Goal: Complete application form: Complete application form

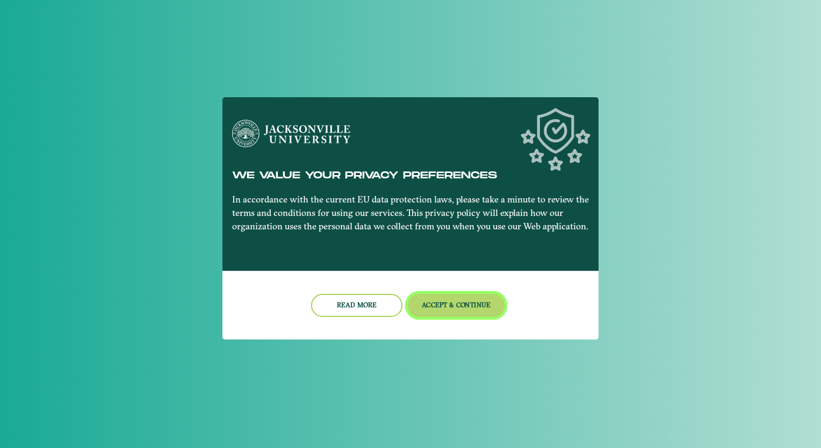
click at [448, 310] on button "Accept & Continue" at bounding box center [456, 305] width 97 height 23
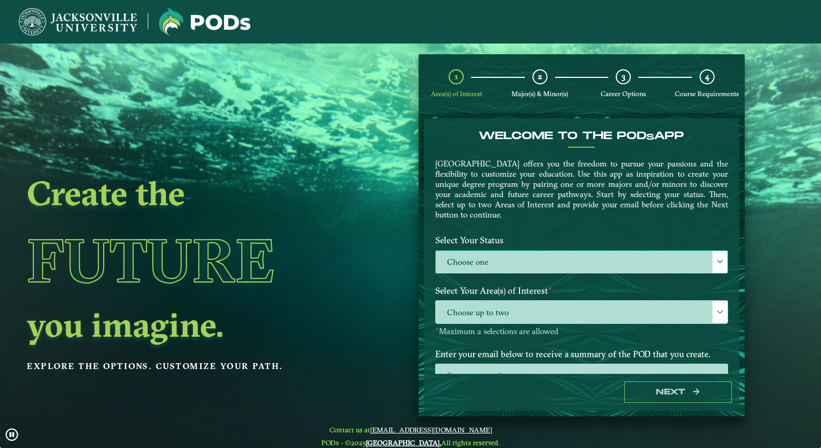
click at [531, 256] on label "Choose one" at bounding box center [582, 262] width 292 height 23
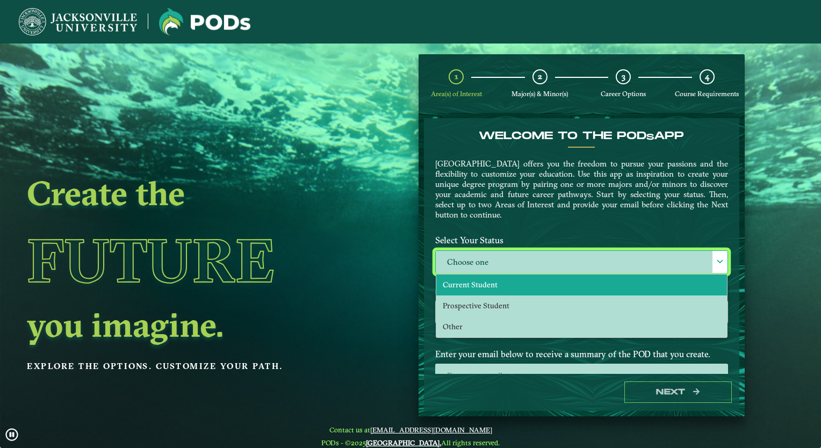
click at [498, 280] on li "Current Student" at bounding box center [581, 284] width 291 height 21
select select "[object Object]"
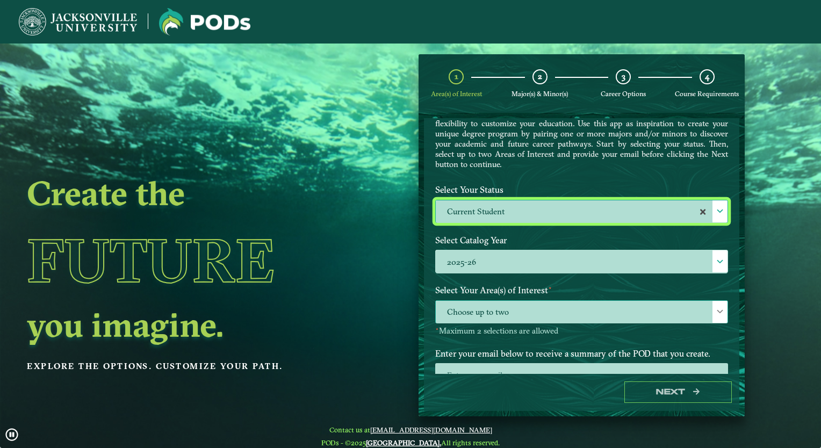
scroll to position [87, 0]
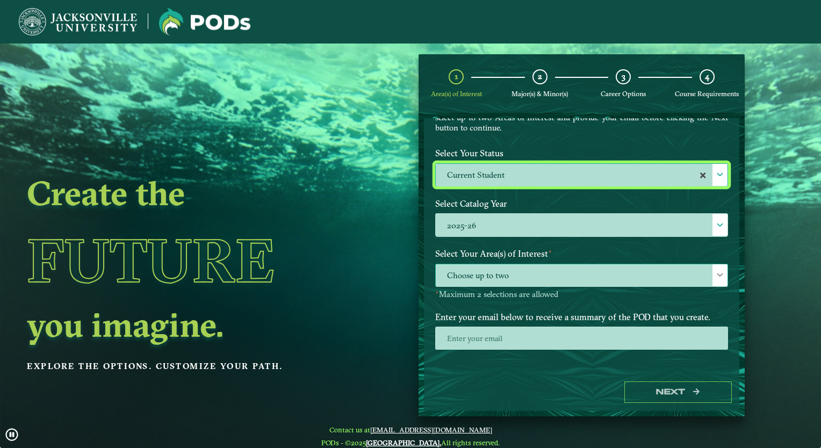
click at [522, 264] on span "Choose up to two" at bounding box center [582, 275] width 292 height 23
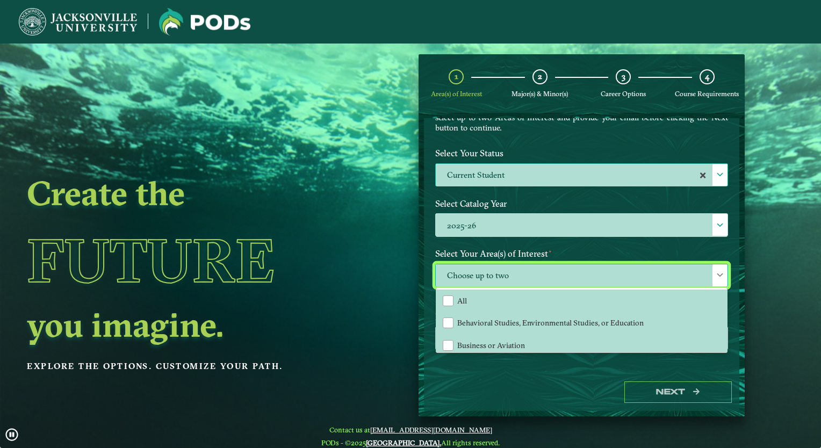
scroll to position [5, 47]
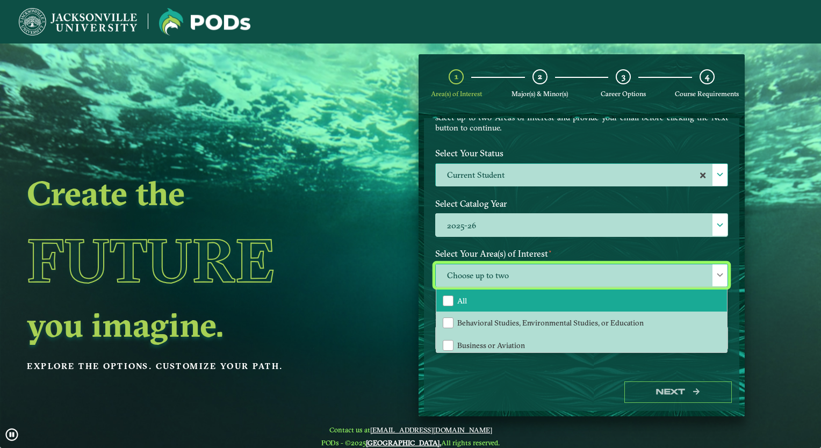
click at [483, 295] on li "All" at bounding box center [581, 300] width 291 height 23
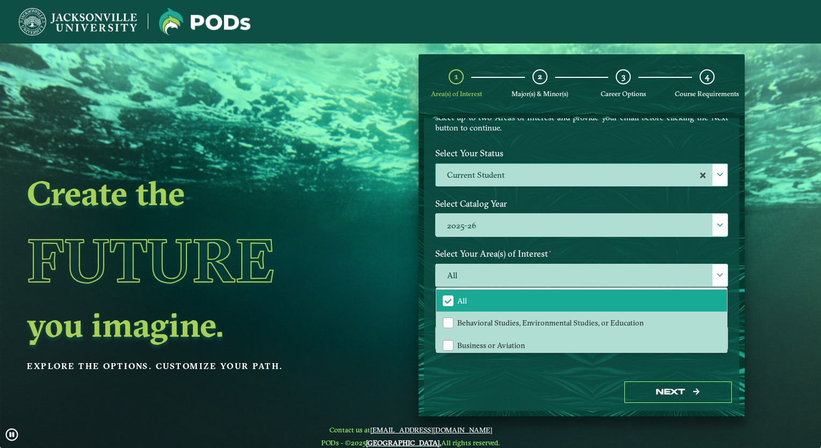
click at [410, 233] on div "1 Area(s) of Interest 2 Major(s) & Minor(s) 3 Career Options 4 Course Requireme…" at bounding box center [581, 235] width 342 height 362
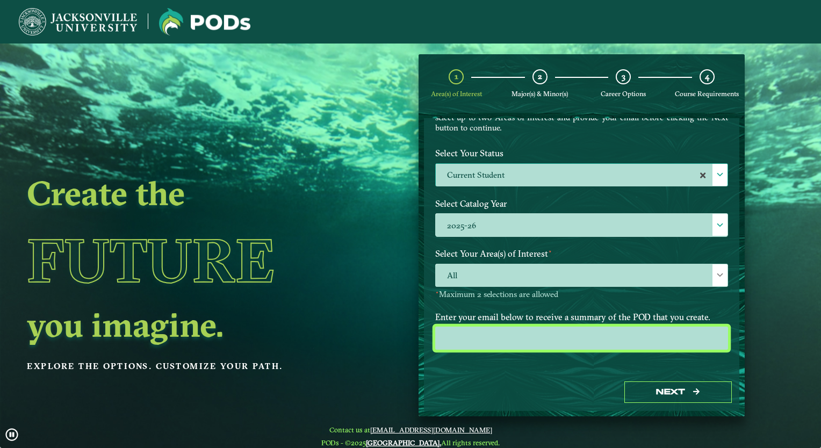
click at [501, 336] on input "email" at bounding box center [581, 338] width 293 height 23
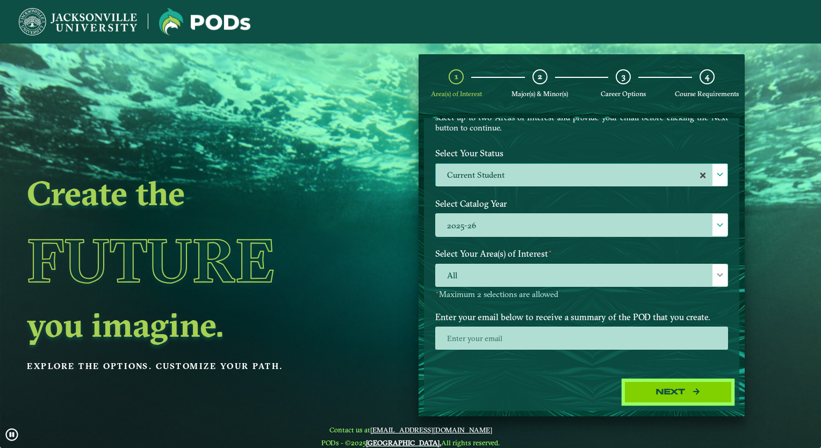
click at [655, 386] on button "Next" at bounding box center [677, 392] width 107 height 22
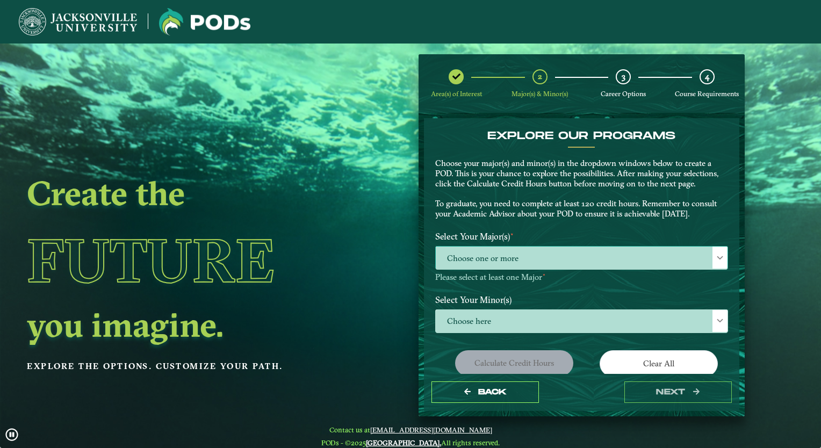
click at [498, 252] on span "Choose one or more" at bounding box center [582, 258] width 292 height 23
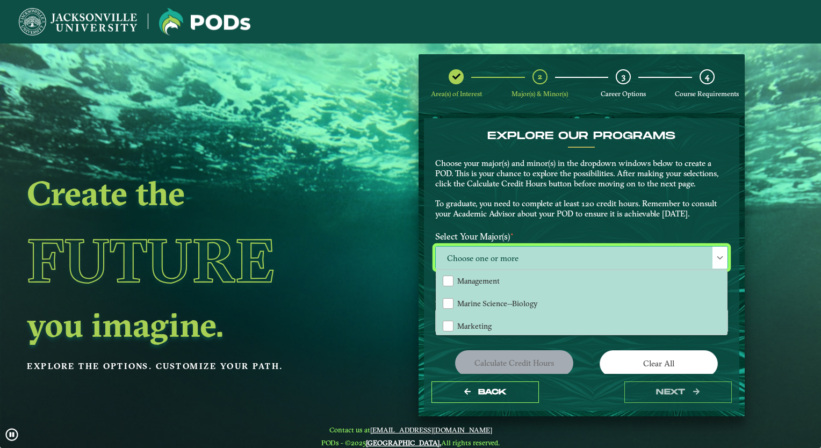
scroll to position [693, 0]
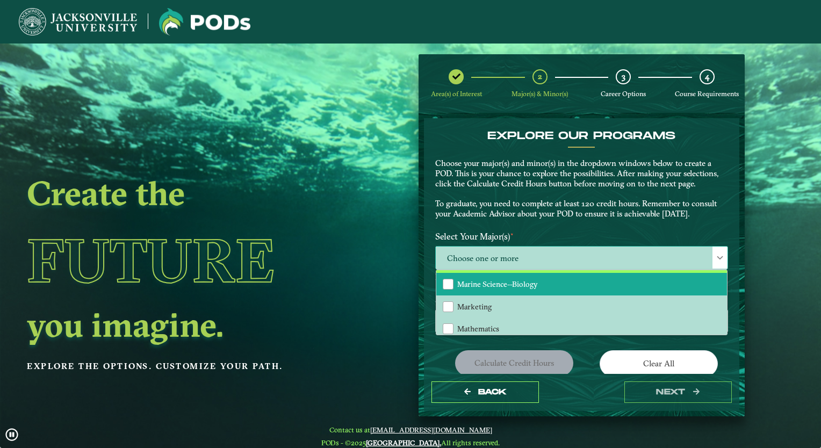
click at [477, 273] on li "Marine Science--Biology" at bounding box center [581, 284] width 291 height 23
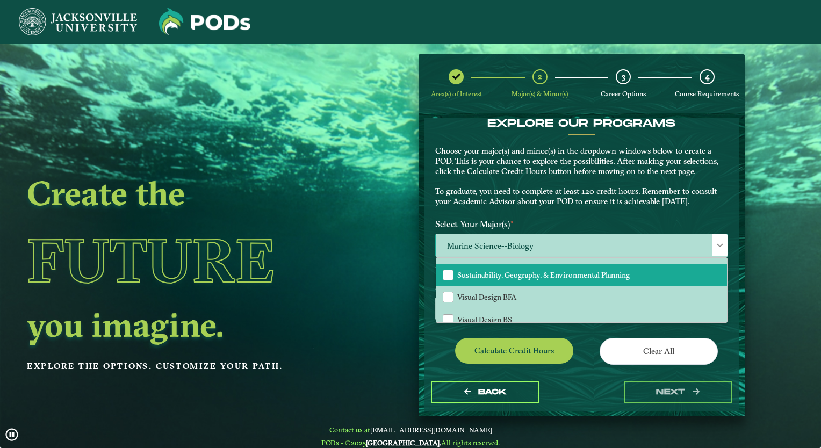
scroll to position [0, 0]
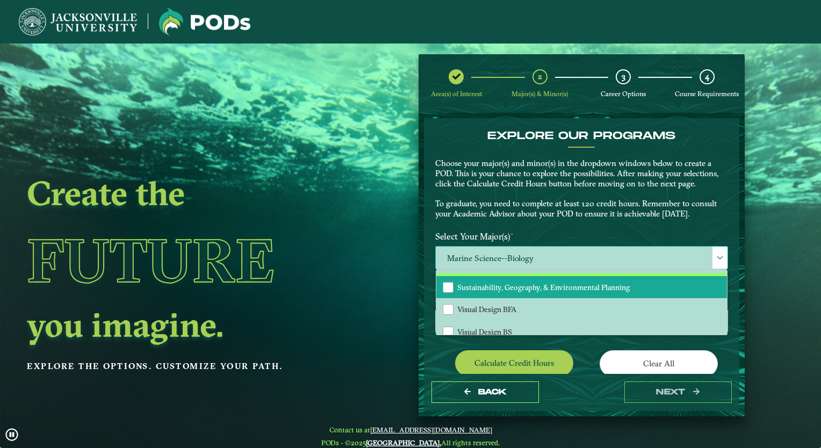
click at [487, 282] on span "Sustainability, Geography, & Environmental Planning" at bounding box center [543, 287] width 172 height 10
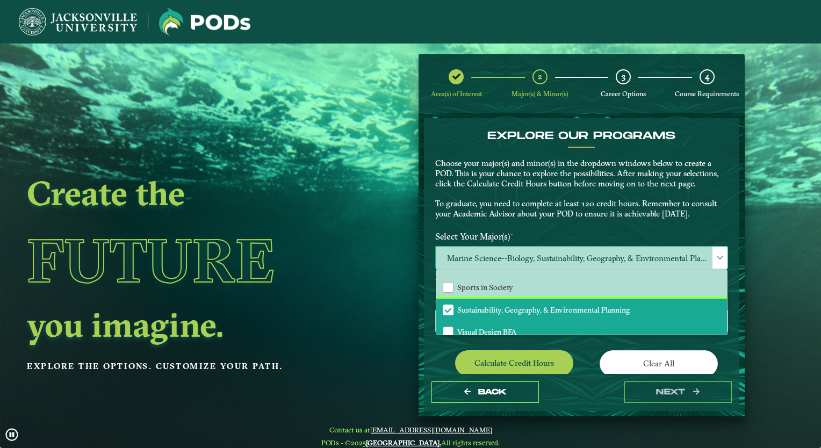
scroll to position [937, 0]
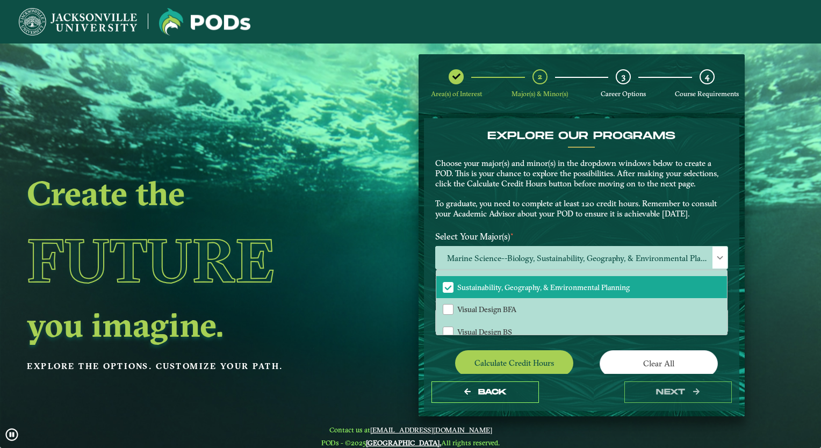
click at [546, 337] on div "Select Your Minor(s) Choose here" at bounding box center [581, 315] width 309 height 53
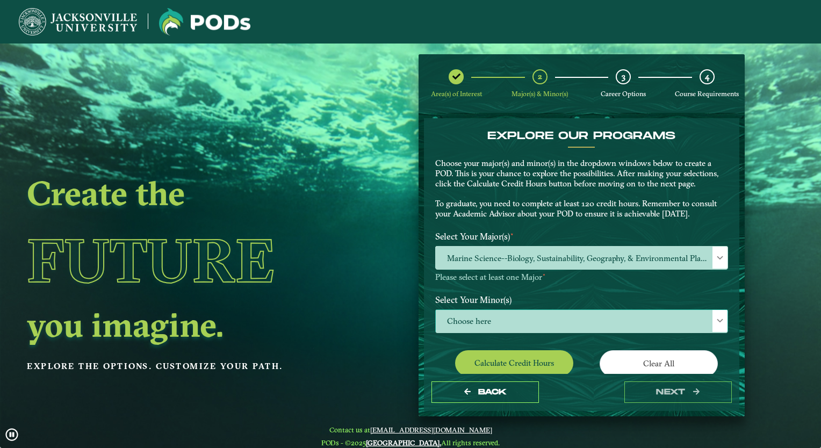
click at [564, 317] on span "Choose here" at bounding box center [582, 321] width 292 height 23
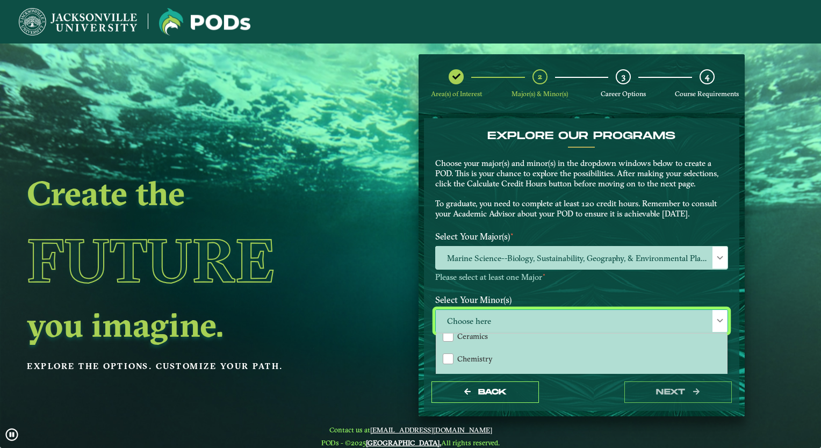
scroll to position [237, 0]
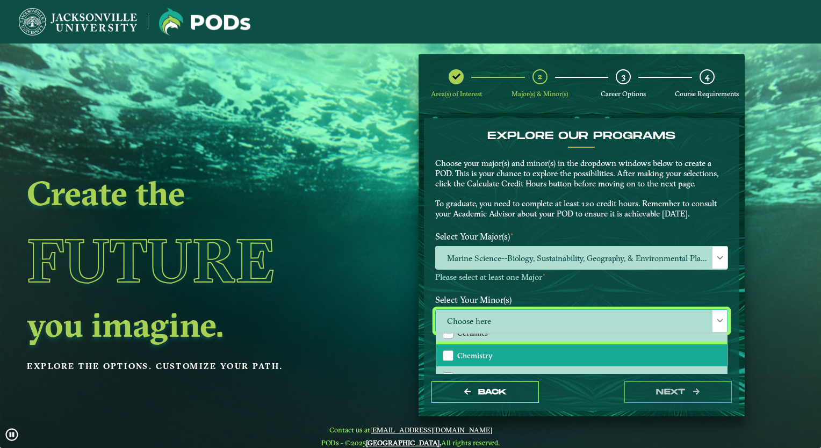
click at [498, 346] on li "Chemistry" at bounding box center [581, 355] width 291 height 23
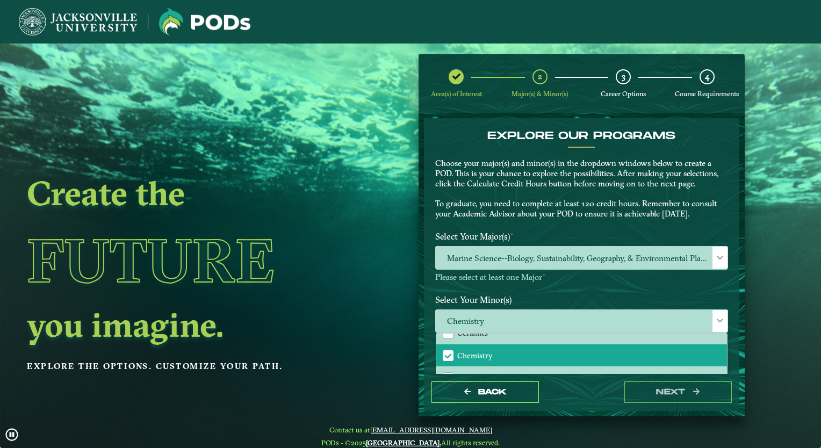
click at [592, 408] on div "Back next" at bounding box center [581, 392] width 315 height 37
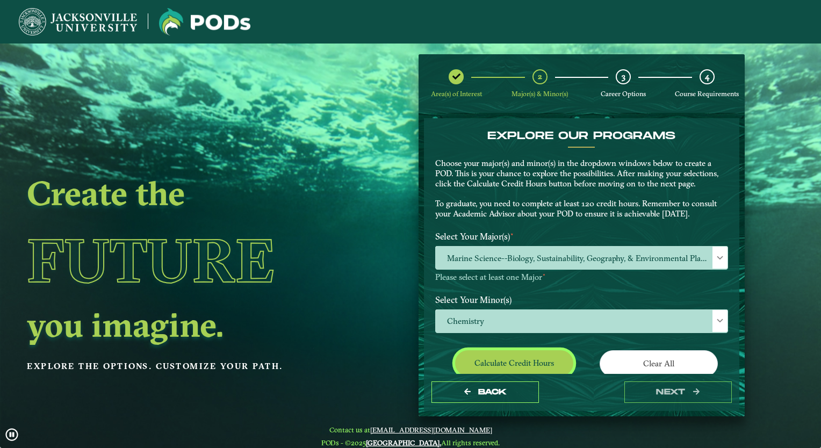
click at [546, 357] on button "Calculate credit hours" at bounding box center [514, 362] width 118 height 25
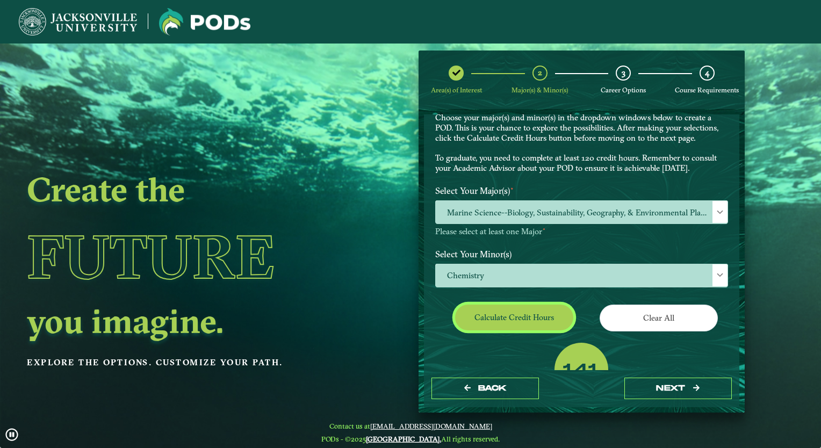
scroll to position [0, 0]
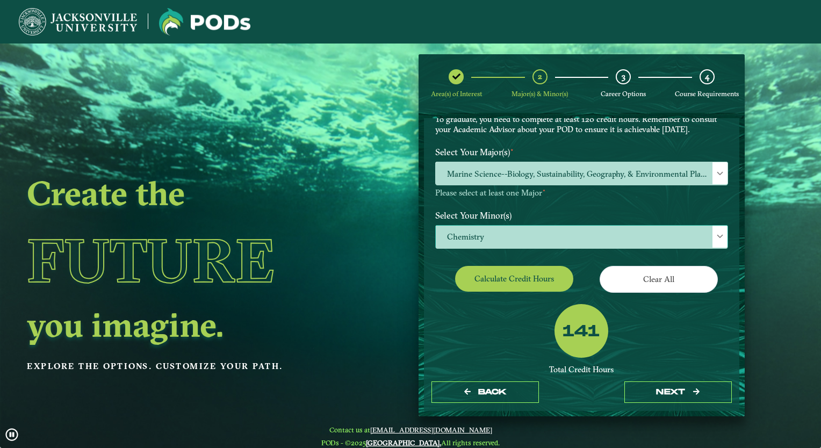
click at [552, 233] on span "Chemistry" at bounding box center [582, 237] width 292 height 23
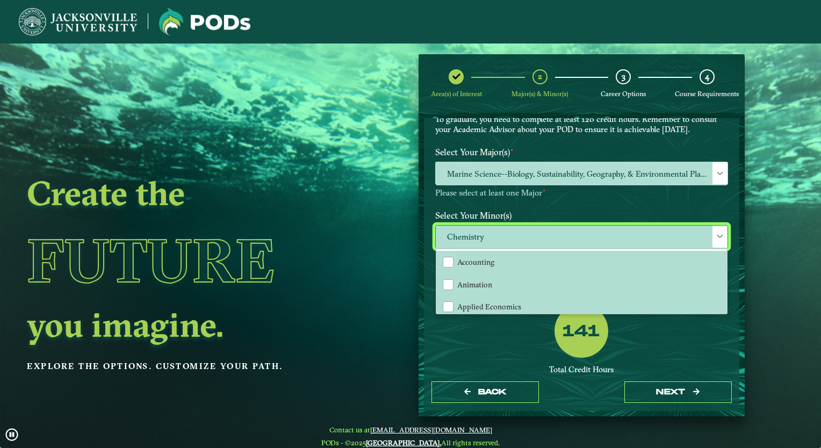
click at [494, 202] on div "Select Your Major(s) ⋆ Marine Science--Biology, Sustainability, Geography, & En…" at bounding box center [581, 173] width 309 height 63
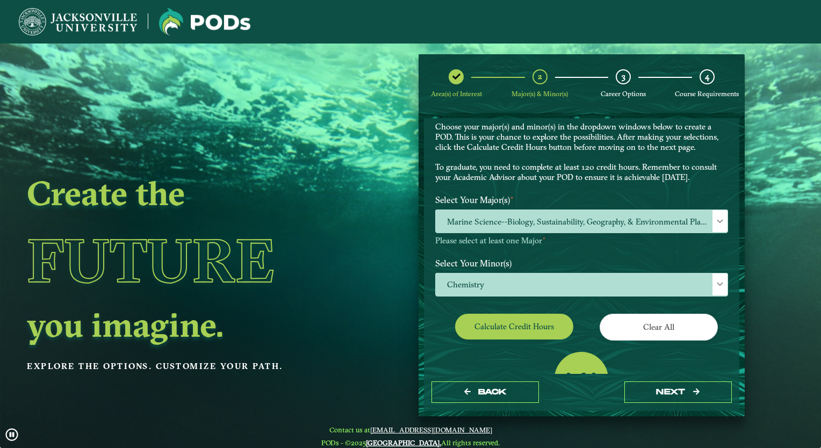
scroll to position [32, 0]
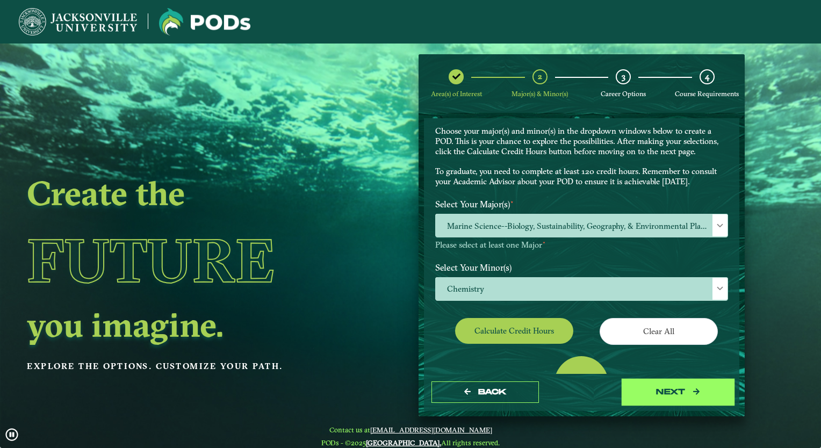
click at [657, 396] on button "next" at bounding box center [677, 392] width 107 height 22
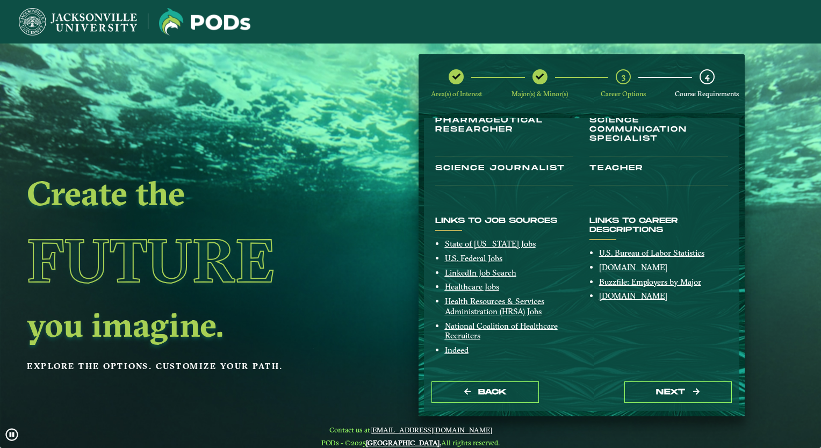
scroll to position [0, 0]
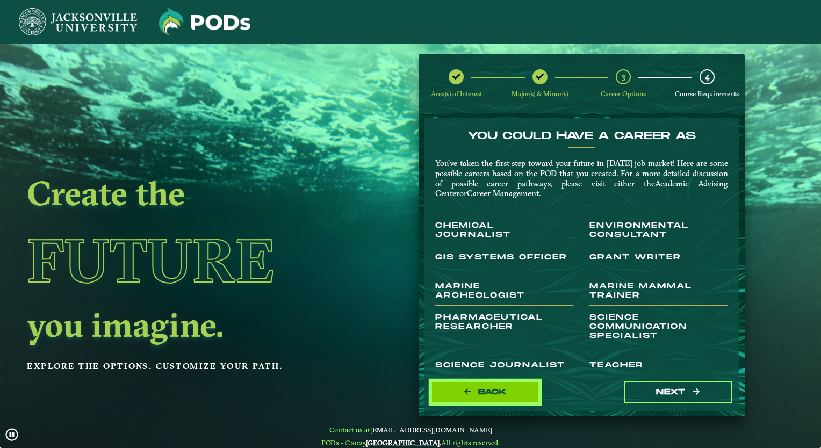
click at [498, 395] on span "Back" at bounding box center [492, 391] width 28 height 9
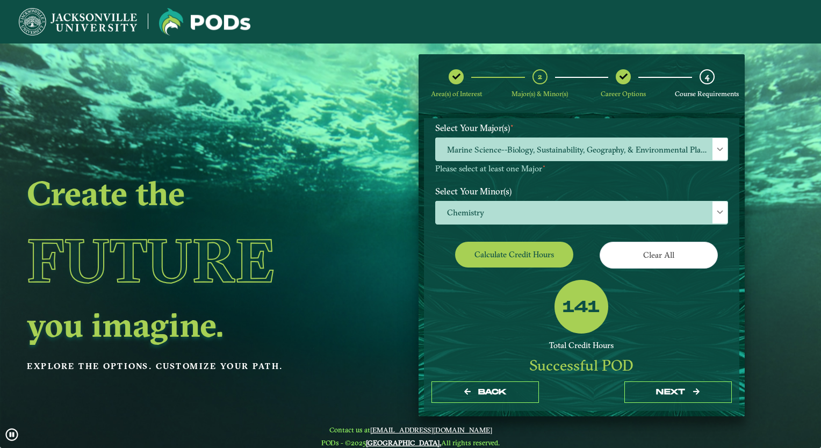
scroll to position [155, 0]
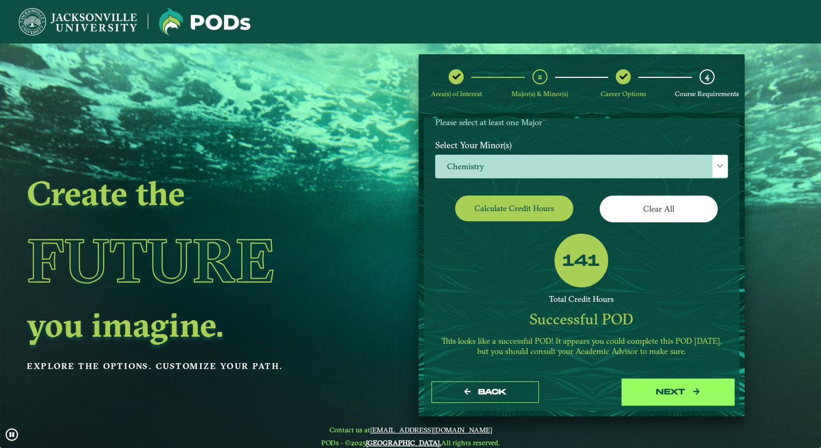
click at [683, 388] on button "next" at bounding box center [677, 392] width 107 height 22
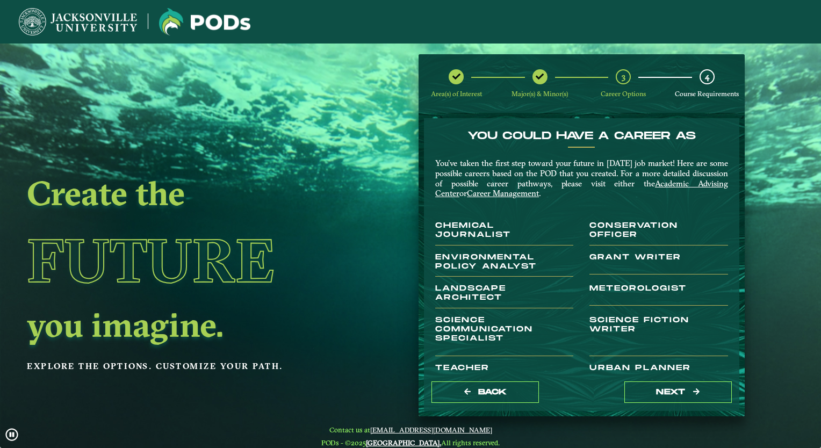
scroll to position [200, 0]
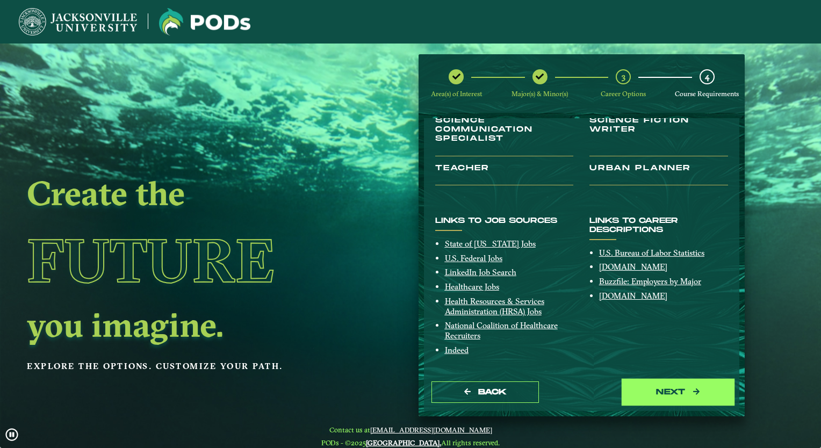
click at [662, 392] on button "next" at bounding box center [677, 392] width 107 height 22
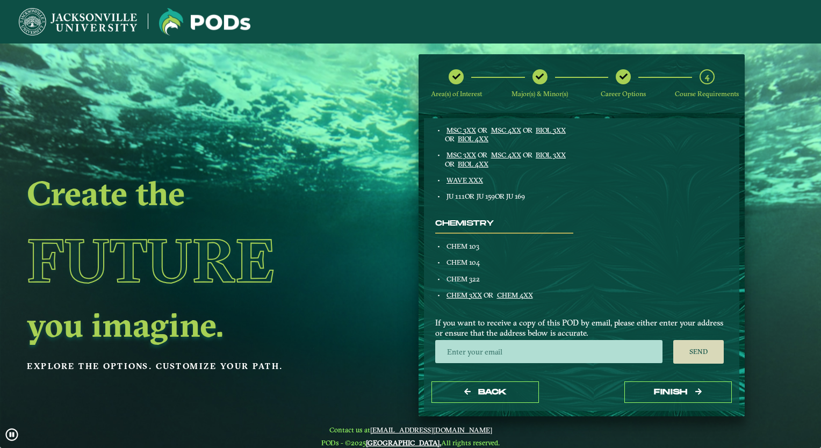
scroll to position [43, 0]
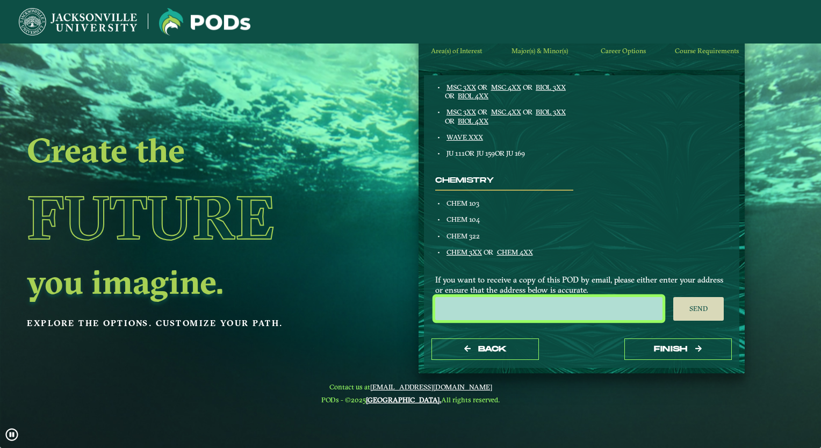
click at [525, 311] on input "email" at bounding box center [548, 308] width 227 height 23
type input "[EMAIL_ADDRESS][DOMAIN_NAME]"
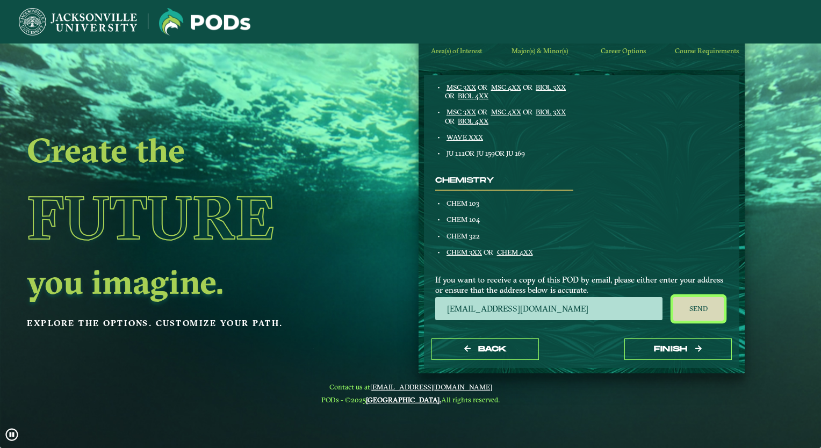
click at [699, 308] on button "Send" at bounding box center [698, 309] width 51 height 24
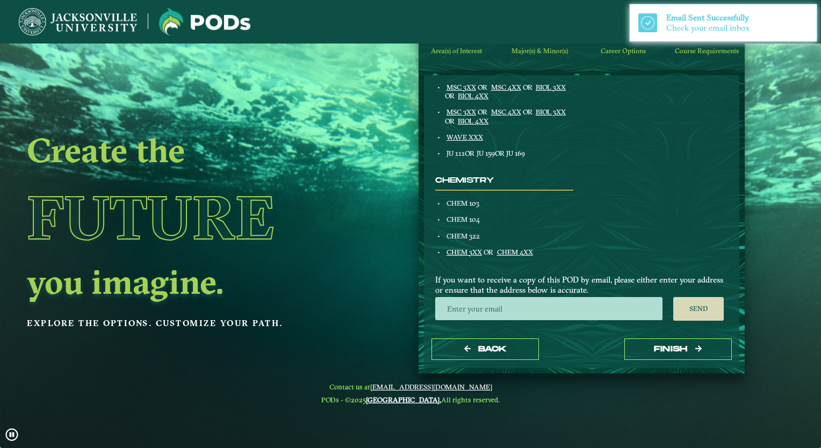
click at [677, 18] on span "Email Sent Successfully" at bounding box center [707, 17] width 83 height 10
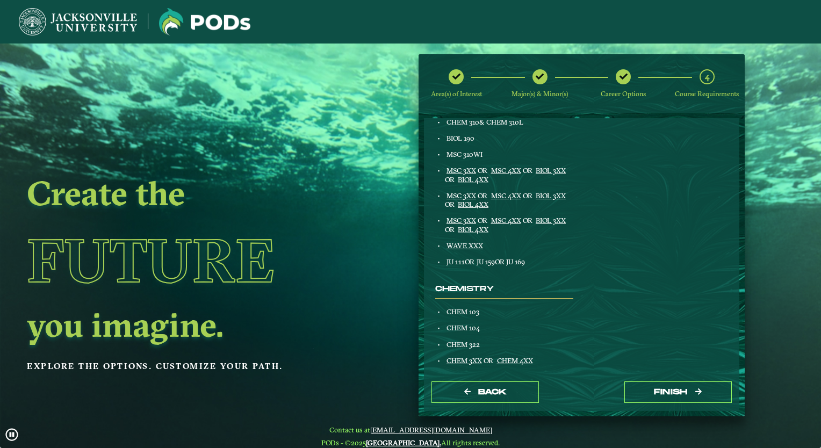
scroll to position [491, 0]
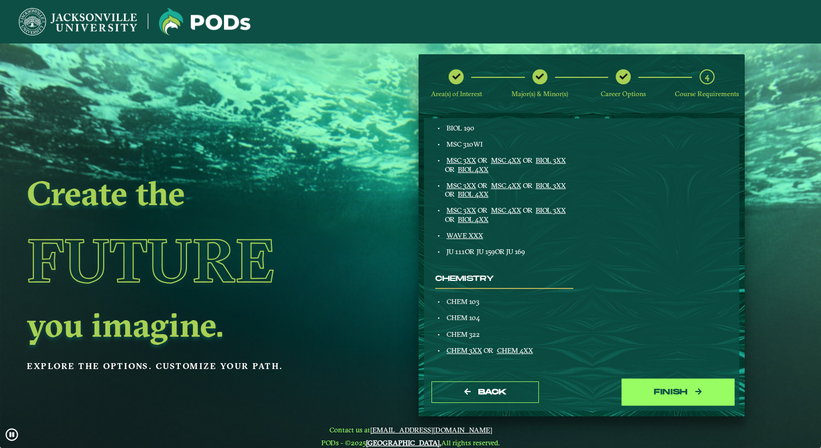
click at [691, 394] on button "Finish" at bounding box center [677, 392] width 107 height 22
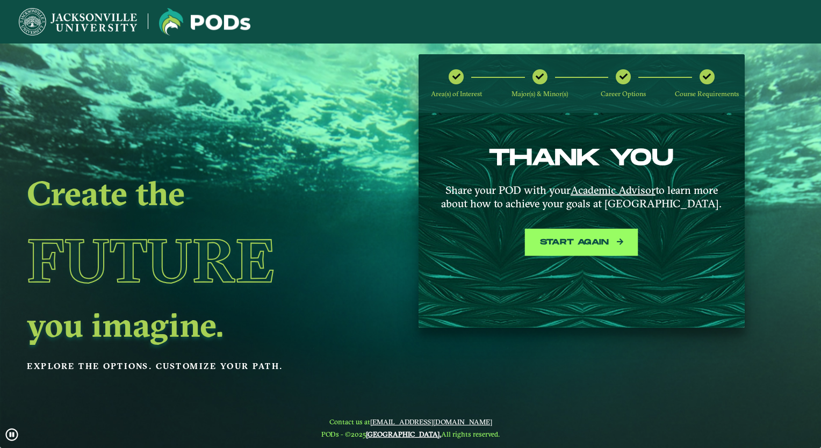
click at [619, 240] on icon at bounding box center [620, 242] width 6 height 8
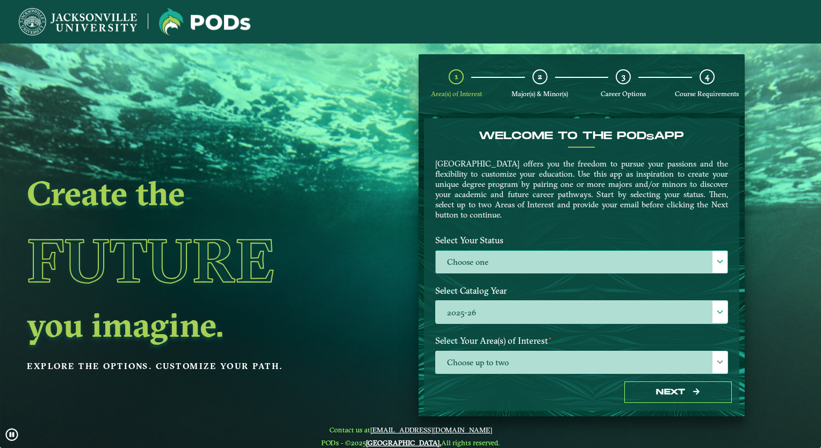
click at [616, 261] on label "Choose one" at bounding box center [582, 262] width 292 height 23
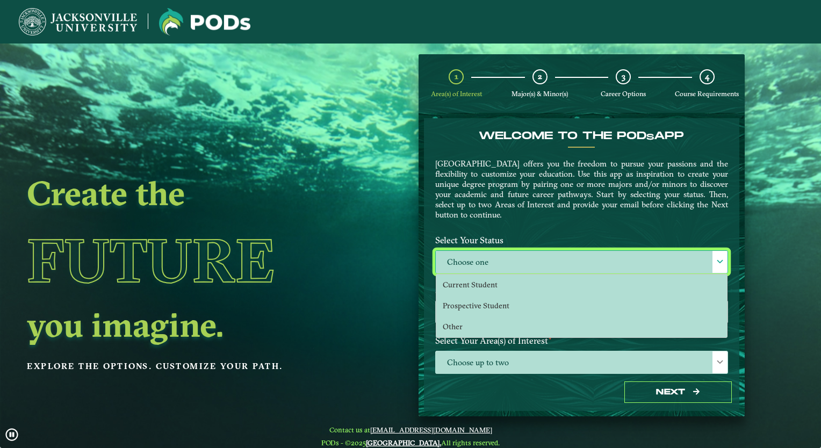
scroll to position [5, 47]
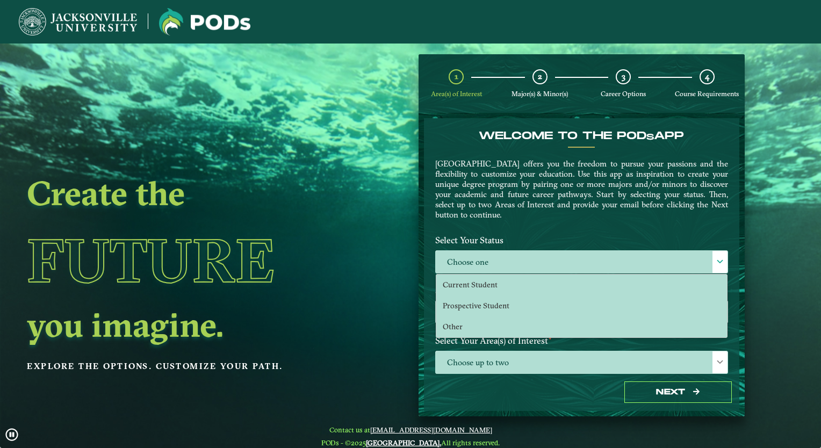
click at [378, 246] on ngx-dashboard "Create the Future you imagine. Explore the options. Customize your path. 1 Area…" at bounding box center [410, 235] width 821 height 362
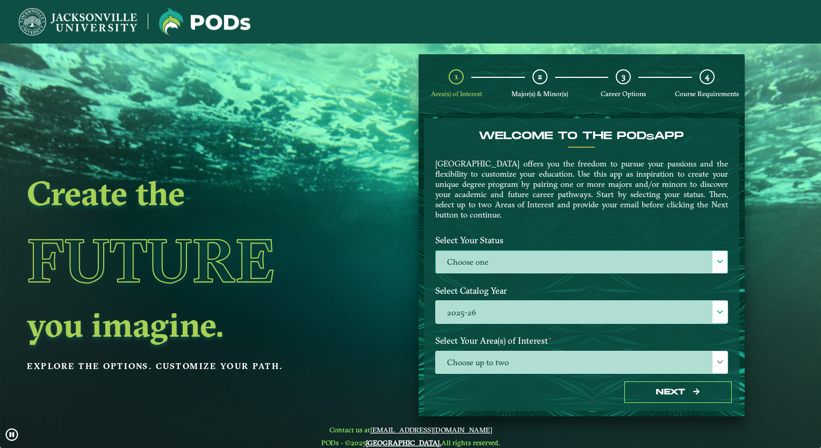
click at [559, 270] on label "Choose one" at bounding box center [582, 262] width 292 height 23
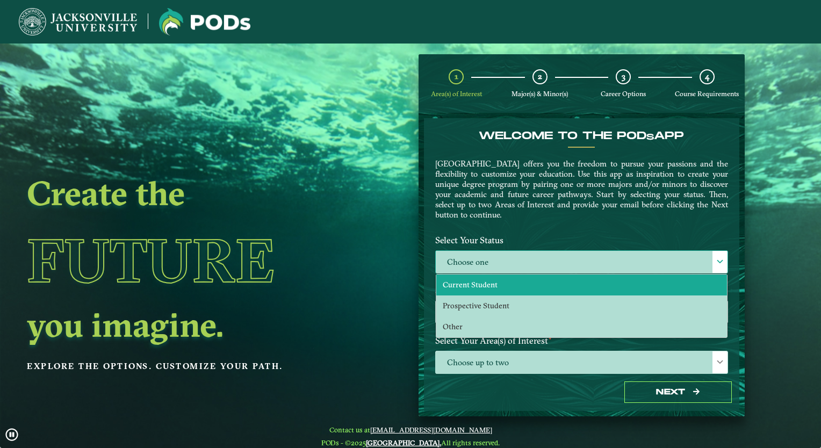
click at [507, 282] on li "Current Student" at bounding box center [581, 284] width 291 height 21
select select "[object Object]"
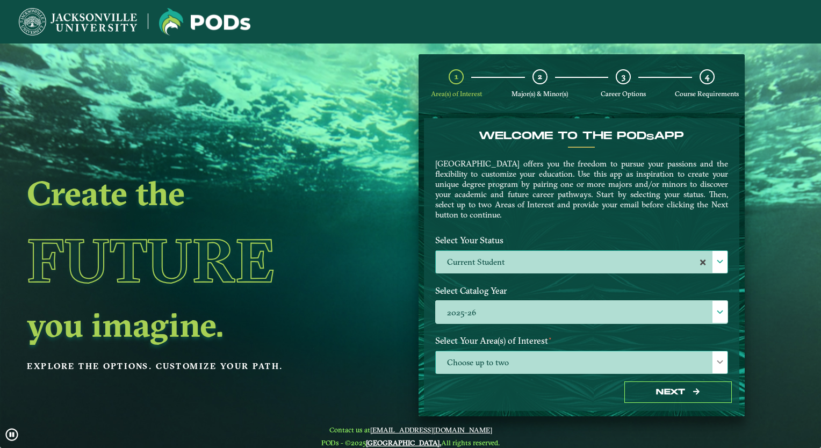
click at [660, 358] on span "Choose up to two" at bounding box center [582, 362] width 292 height 23
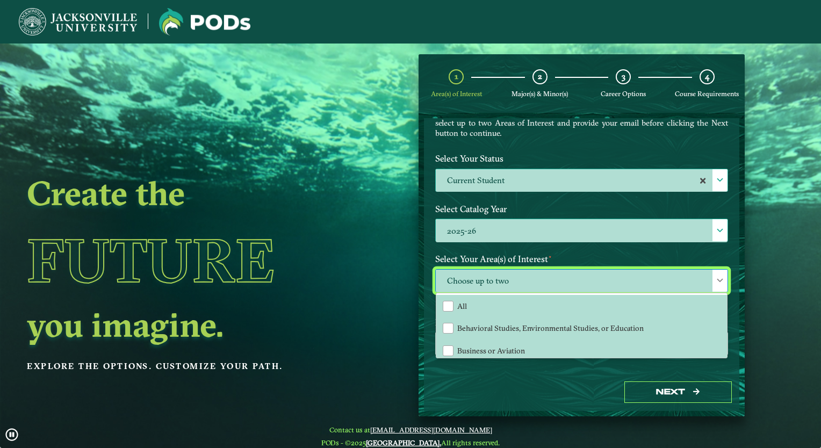
scroll to position [87, 0]
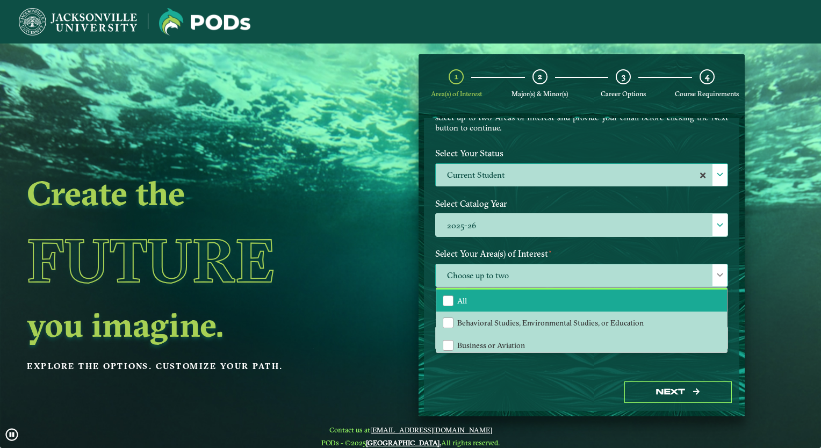
click at [577, 295] on li "All" at bounding box center [581, 300] width 291 height 23
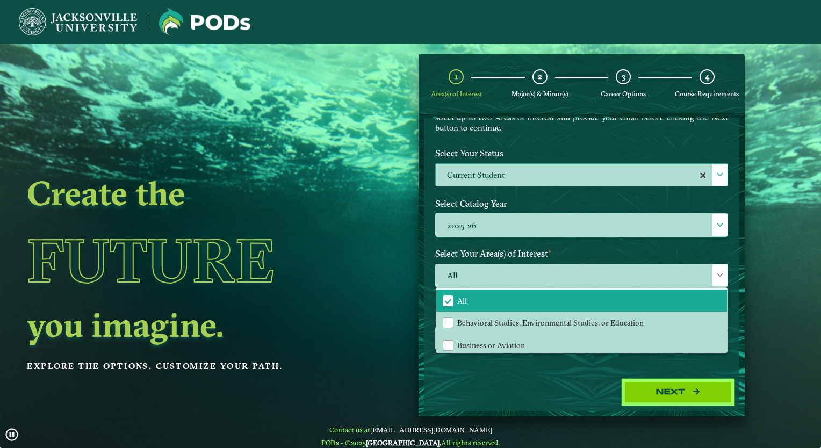
click at [697, 388] on icon "button" at bounding box center [696, 392] width 6 height 8
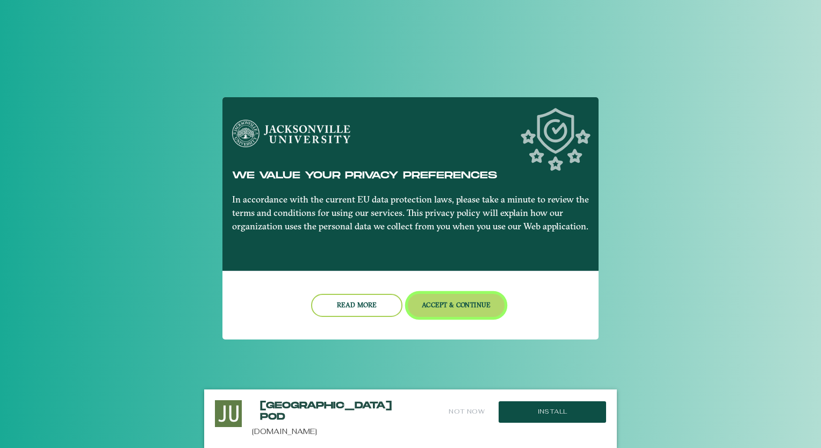
click at [435, 300] on button "Accept & Continue" at bounding box center [456, 305] width 97 height 23
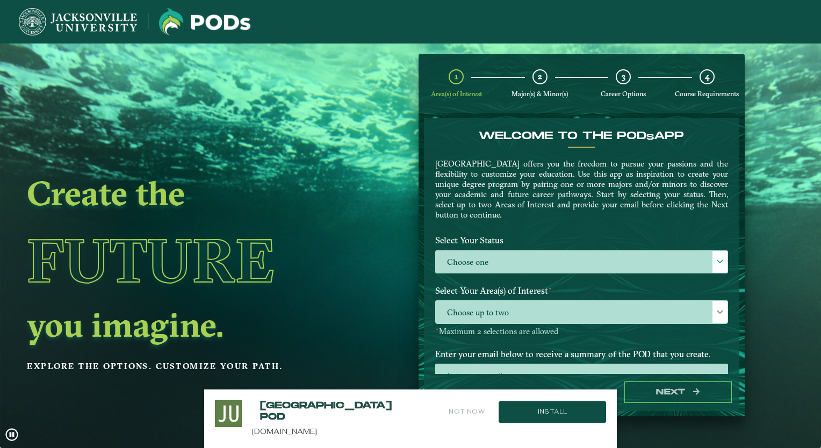
scroll to position [37, 0]
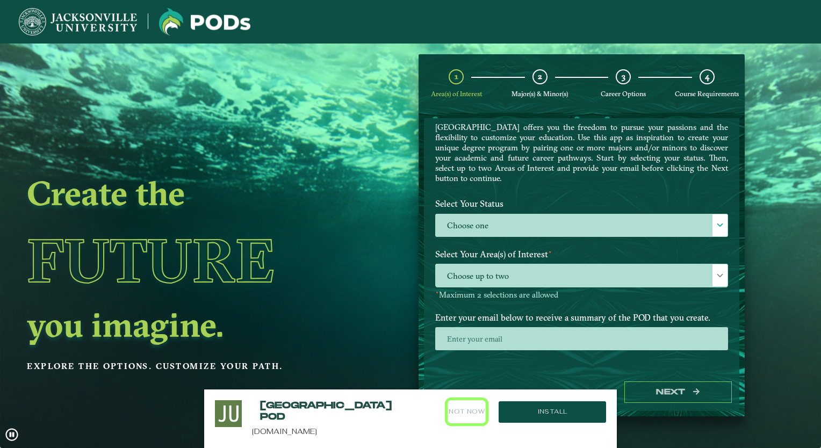
click at [482, 413] on button "Not Now" at bounding box center [466, 411] width 38 height 23
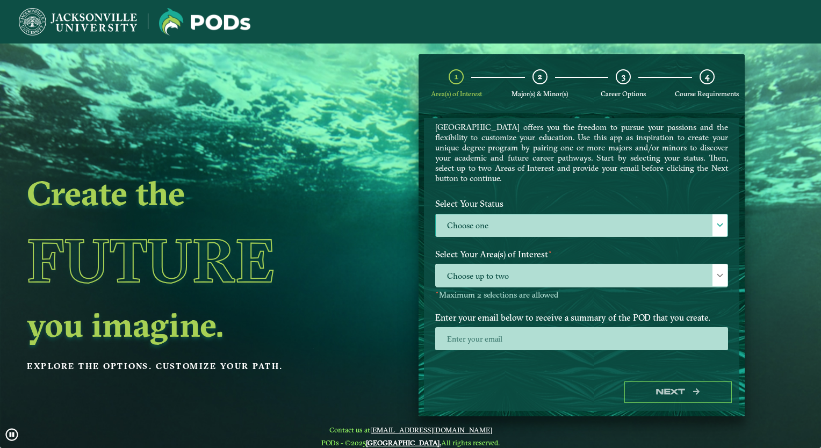
click at [533, 229] on label "Choose one" at bounding box center [582, 225] width 292 height 23
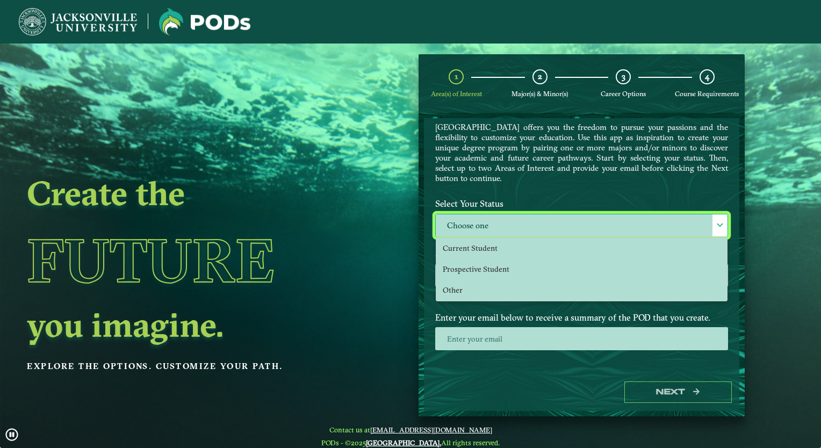
scroll to position [5, 47]
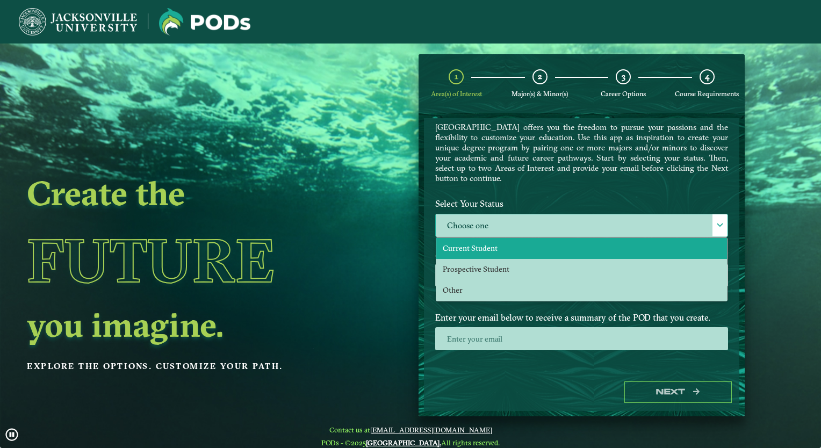
click at [472, 243] on span "Current Student" at bounding box center [470, 248] width 55 height 10
select select "[object Object]"
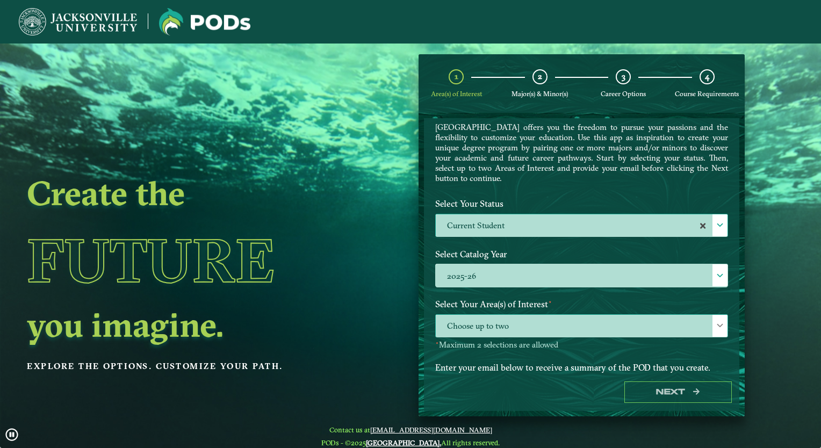
click at [488, 319] on span "Choose up to two" at bounding box center [582, 326] width 292 height 23
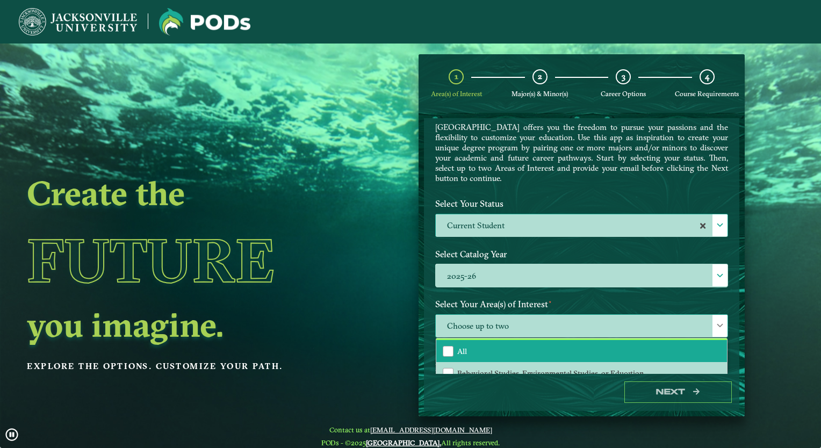
click at [483, 342] on li "All" at bounding box center [581, 351] width 291 height 23
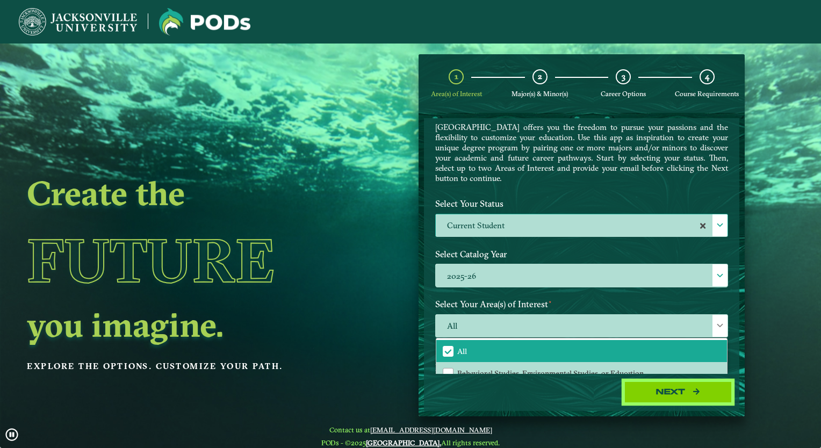
click at [680, 389] on button "Next" at bounding box center [677, 392] width 107 height 22
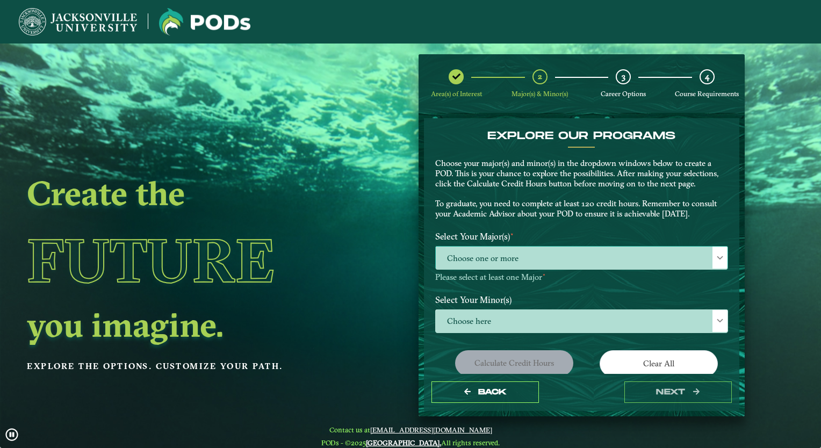
click at [545, 257] on span "Choose one or more" at bounding box center [582, 258] width 292 height 23
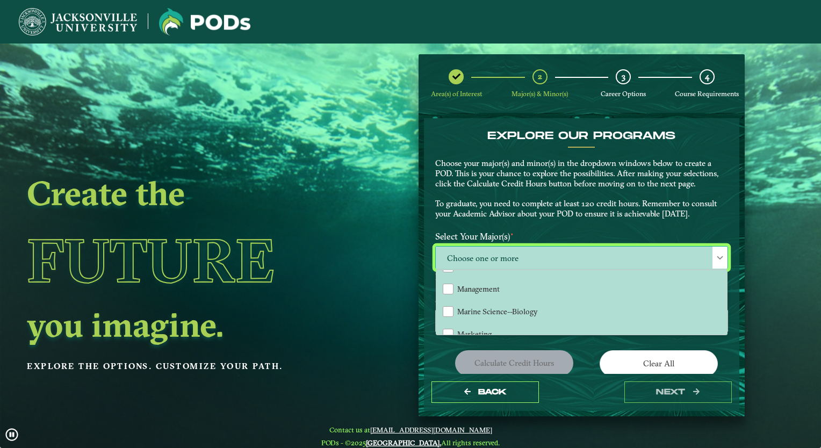
scroll to position [667, 0]
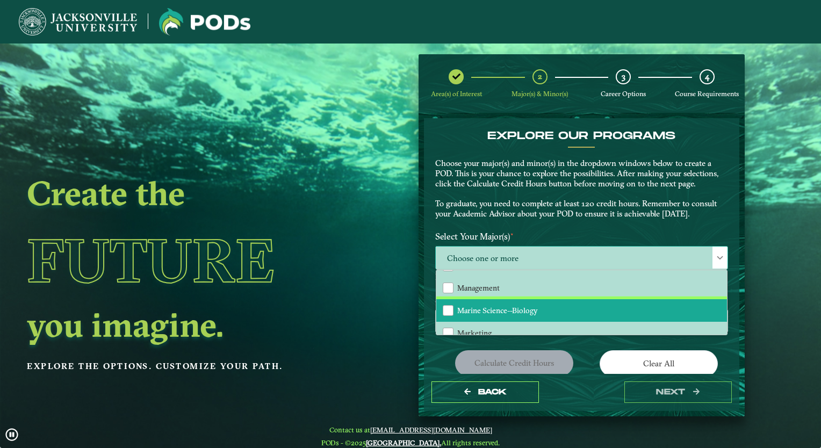
click at [503, 306] on span "Marine Science--Biology" at bounding box center [497, 311] width 81 height 10
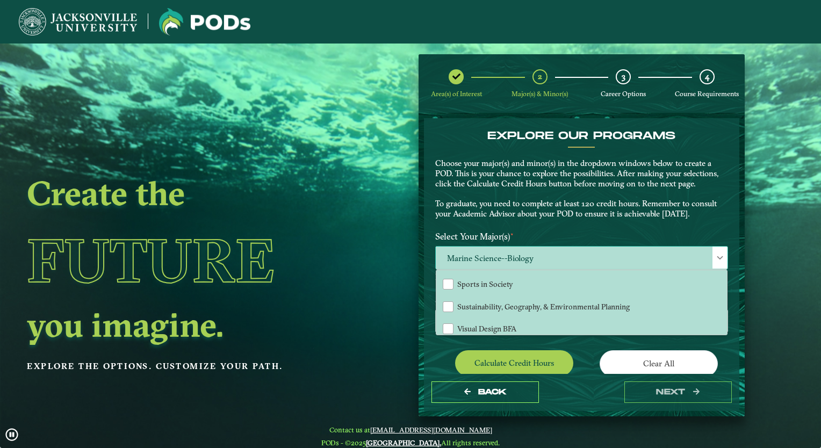
scroll to position [917, 0]
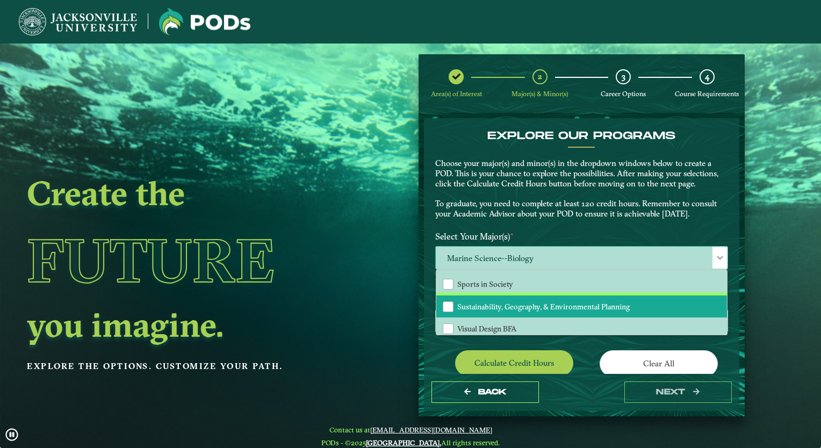
click at [503, 305] on li "Sustainability, Geography, & Environmental Planning" at bounding box center [581, 306] width 291 height 23
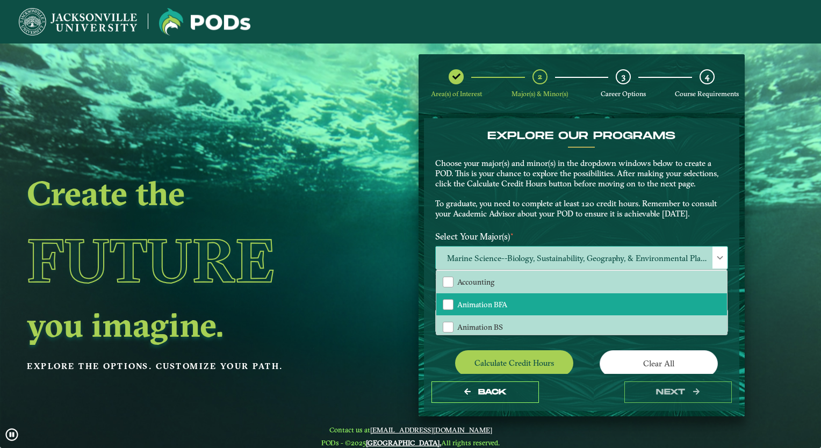
scroll to position [0, 0]
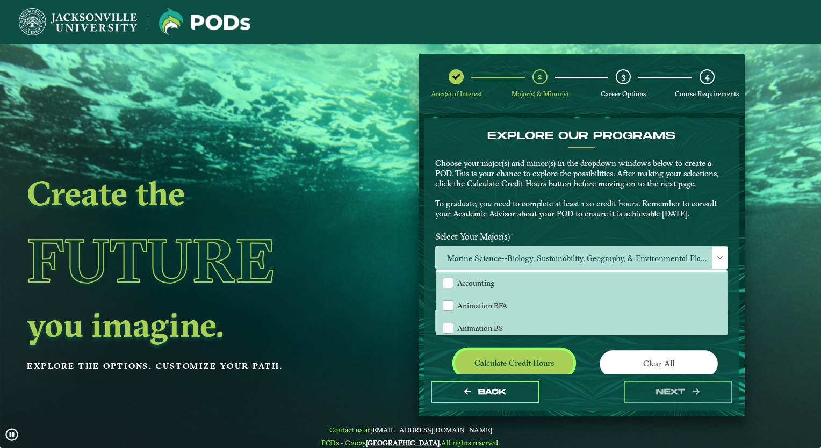
click at [523, 365] on button "Calculate credit hours" at bounding box center [514, 362] width 118 height 25
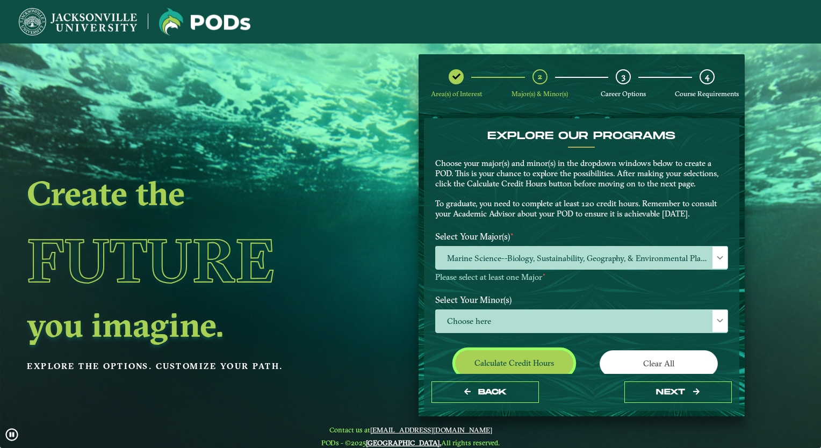
scroll to position [84, 0]
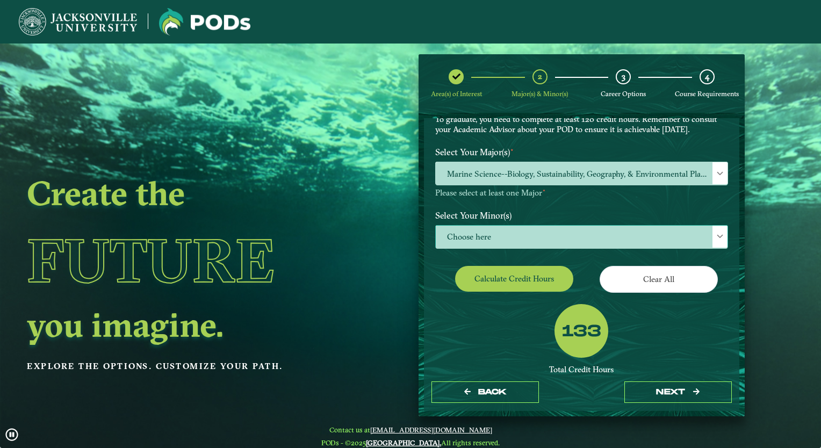
click at [537, 242] on span "Choose here" at bounding box center [582, 237] width 292 height 23
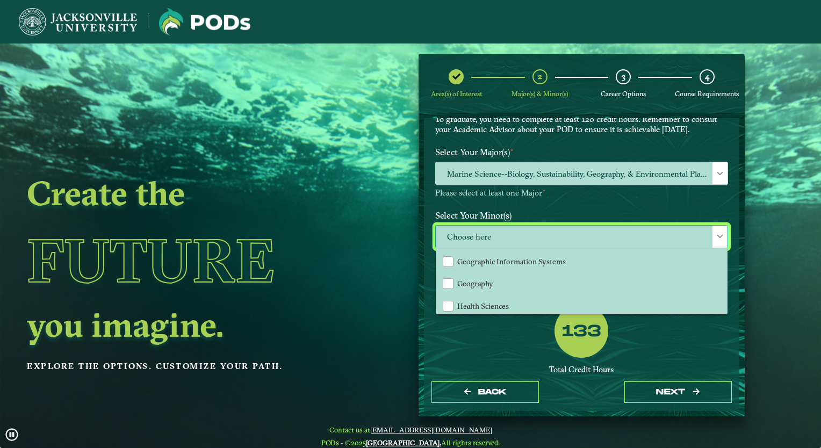
scroll to position [567, 0]
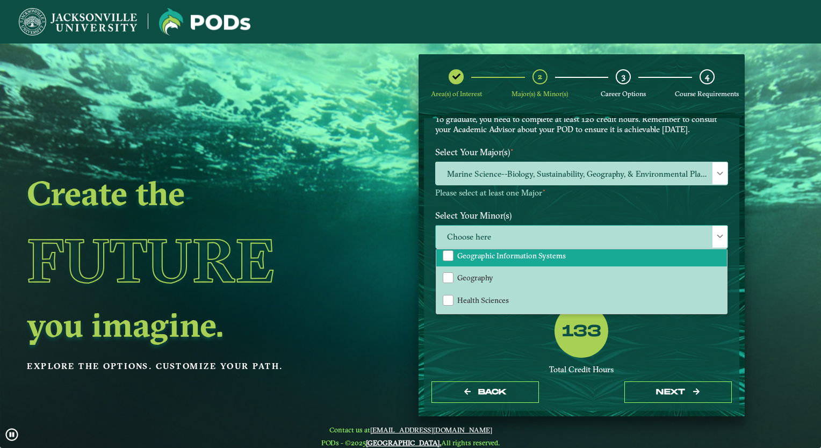
click at [510, 252] on span "Geographic Information Systems" at bounding box center [511, 256] width 108 height 10
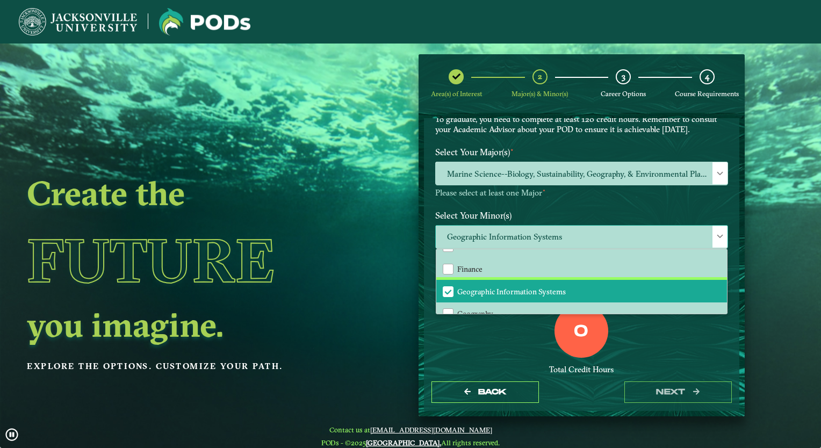
scroll to position [530, 0]
click at [509, 349] on div "0 Total Credit Hours" at bounding box center [581, 349] width 309 height 91
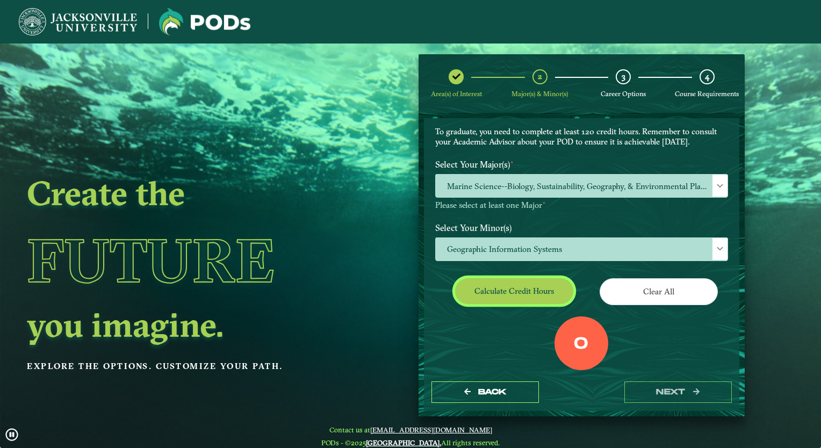
click at [528, 290] on button "Calculate credit hours" at bounding box center [514, 290] width 118 height 25
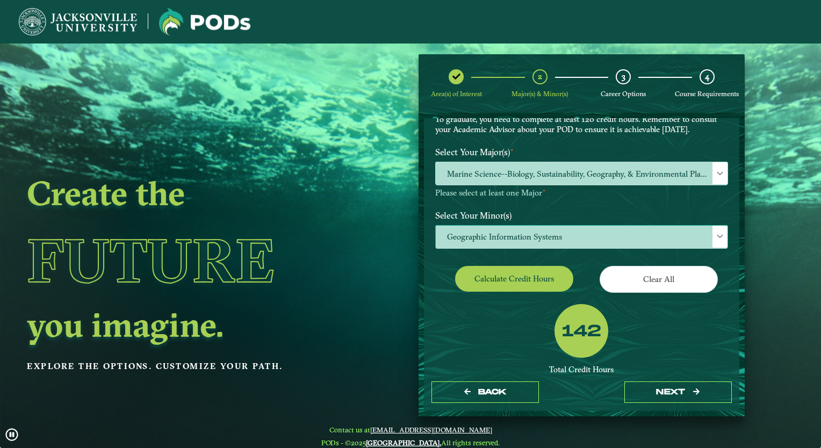
click at [525, 233] on span "Geographic Information Systems" at bounding box center [582, 237] width 292 height 23
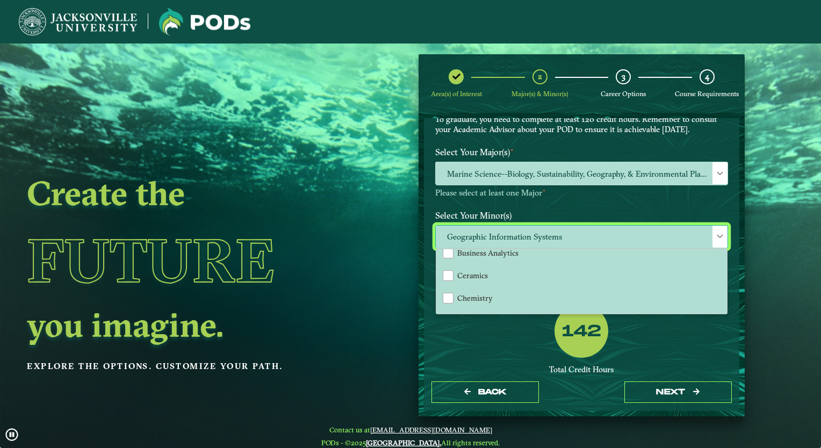
scroll to position [214, 0]
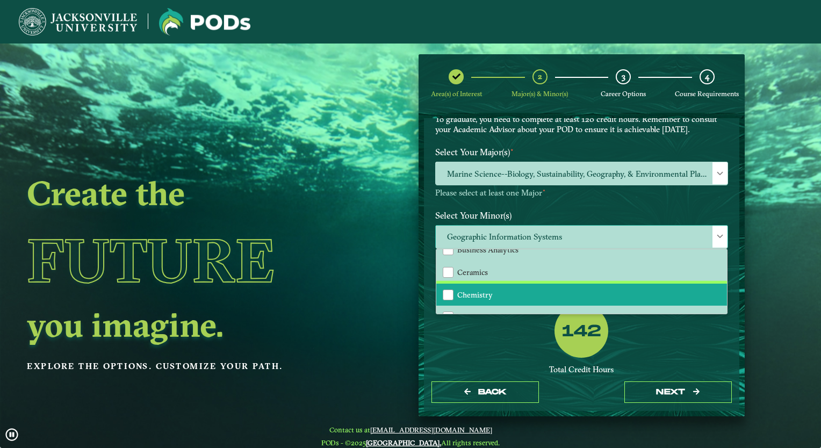
click at [481, 293] on span "Chemistry" at bounding box center [474, 295] width 35 height 10
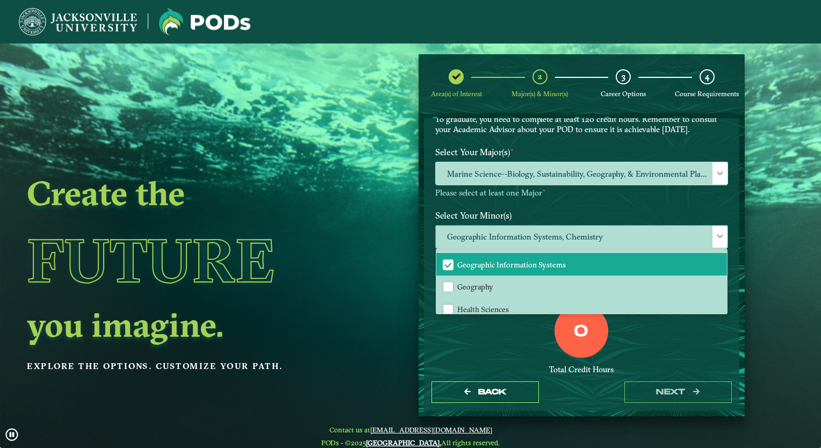
scroll to position [524, 0]
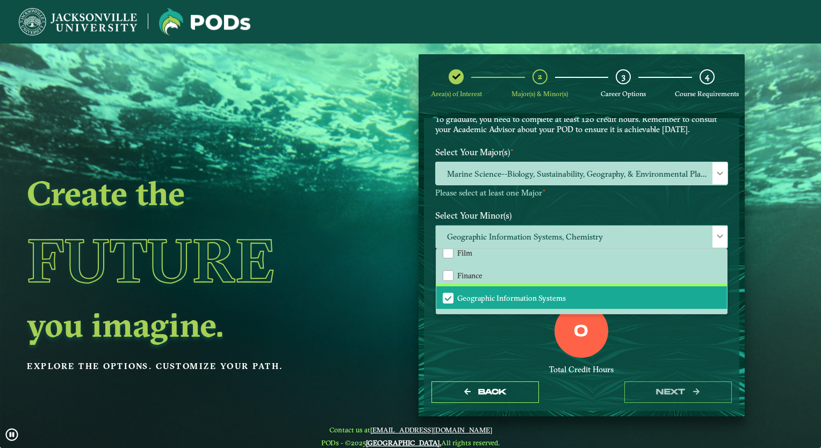
click at [527, 286] on li "Geographic Information Systems" at bounding box center [581, 297] width 291 height 23
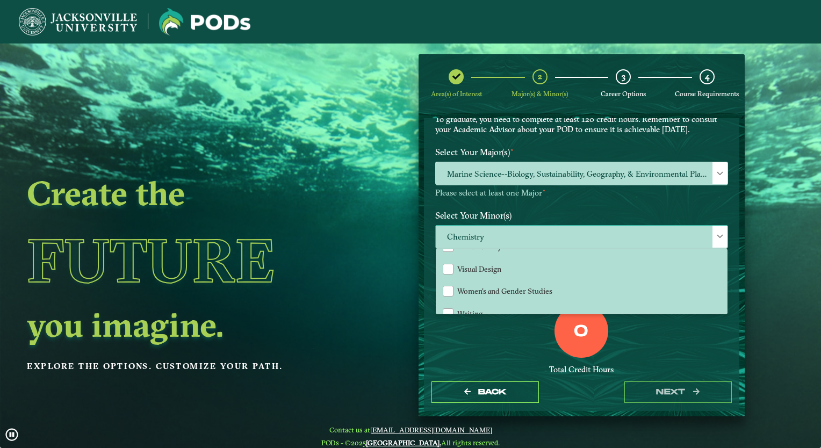
scroll to position [116, 0]
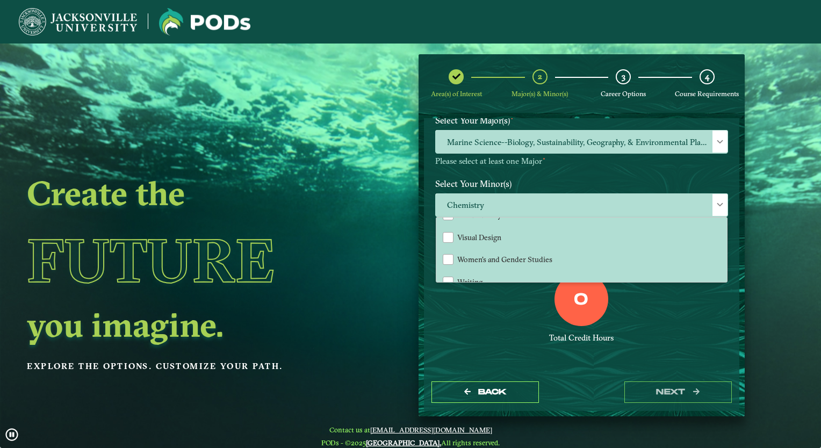
click at [515, 341] on div "Total Credit Hours" at bounding box center [581, 338] width 293 height 10
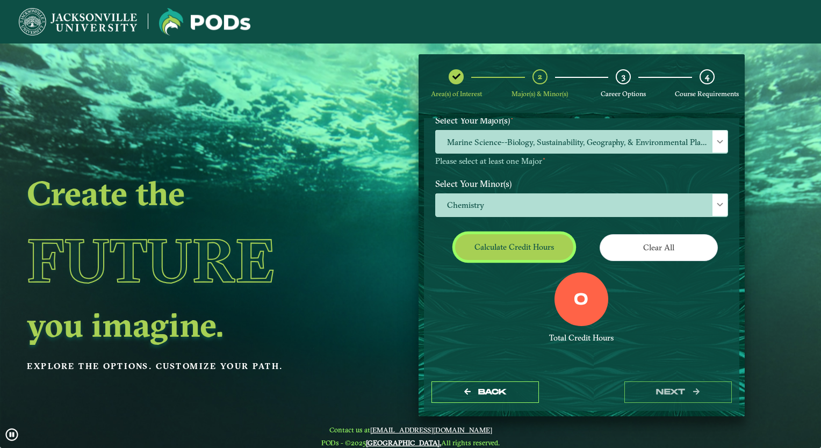
click at [542, 243] on button "Calculate credit hours" at bounding box center [514, 246] width 118 height 25
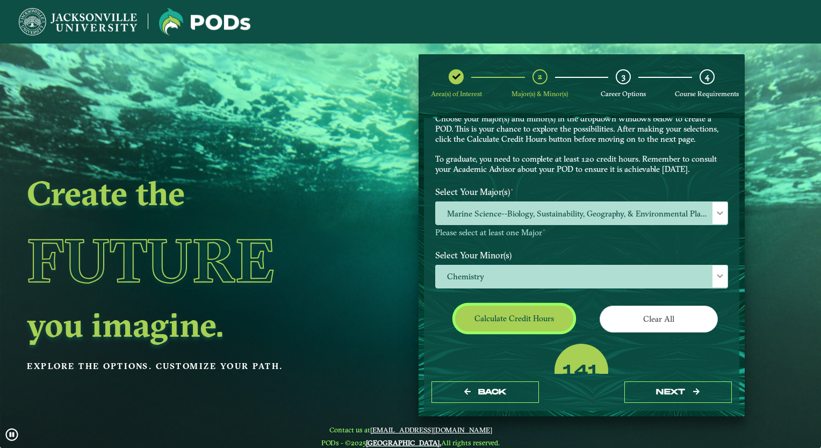
scroll to position [44, 0]
